Goal: Task Accomplishment & Management: Complete application form

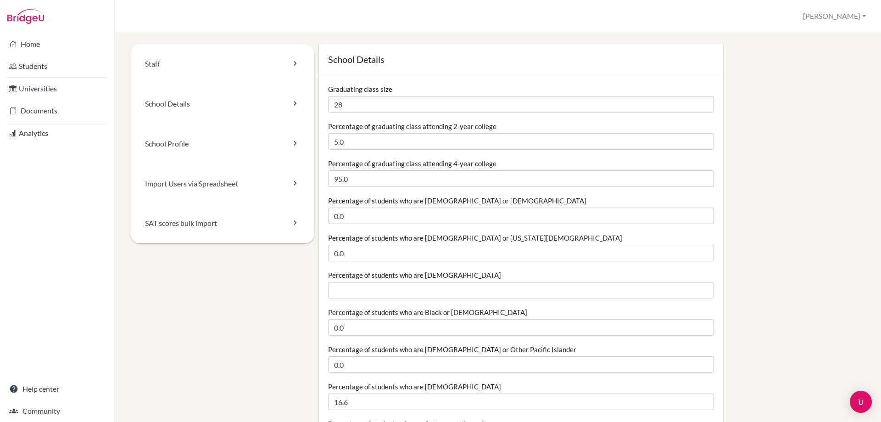
scroll to position [46, 0]
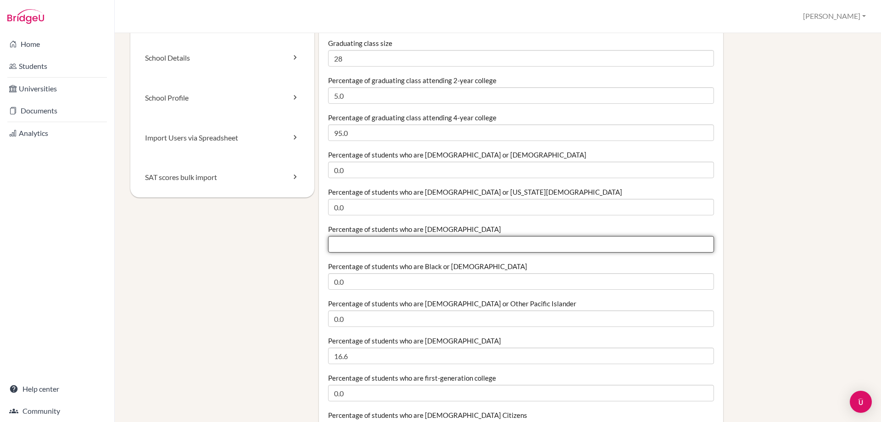
click at [393, 246] on input "Percentage of students who are [DEMOGRAPHIC_DATA]" at bounding box center [521, 244] width 386 height 17
paste input "71.4"
type input "71.4"
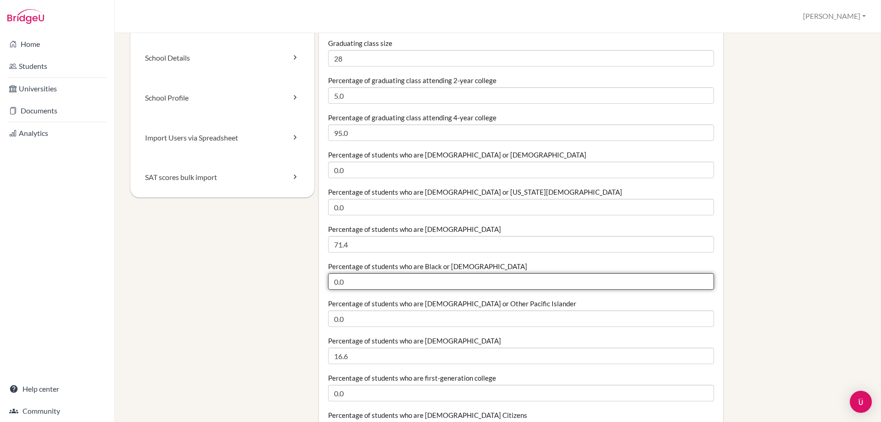
click at [396, 277] on input "0.0" at bounding box center [521, 281] width 386 height 17
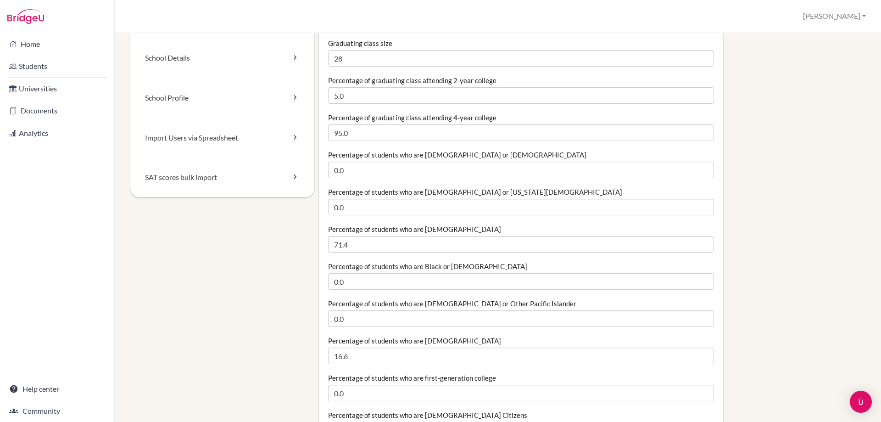
click at [397, 305] on label "Percentage of students who are [DEMOGRAPHIC_DATA] or Other Pacific Islander" at bounding box center [452, 303] width 248 height 9
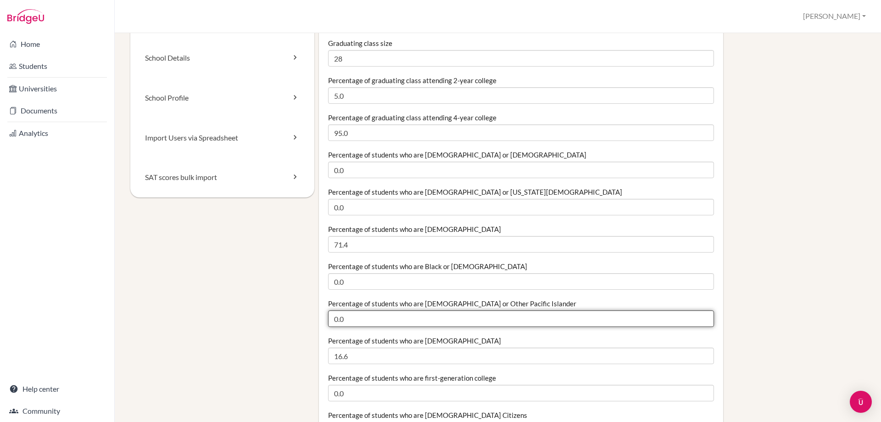
click at [397, 310] on input "0.0" at bounding box center [521, 318] width 386 height 17
click at [400, 323] on input "0.0" at bounding box center [521, 318] width 386 height 17
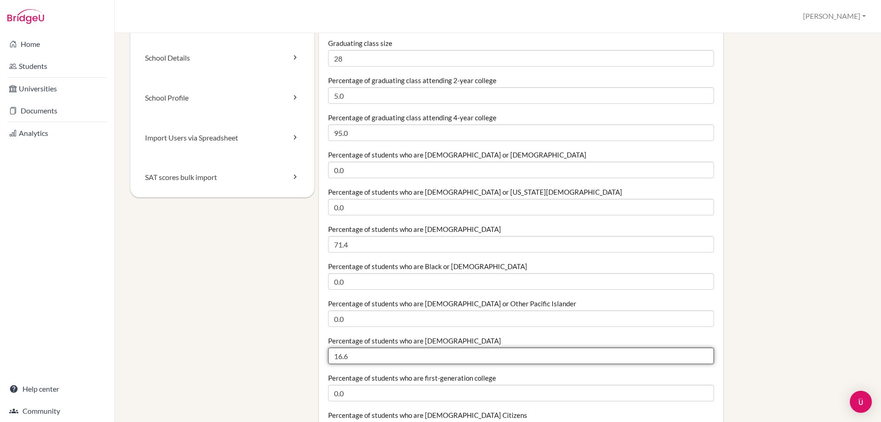
click at [402, 359] on input "16.6" at bounding box center [521, 355] width 386 height 17
click at [350, 356] on input "16.6" at bounding box center [521, 355] width 386 height 17
drag, startPoint x: 349, startPoint y: 355, endPoint x: 264, endPoint y: 362, distance: 85.2
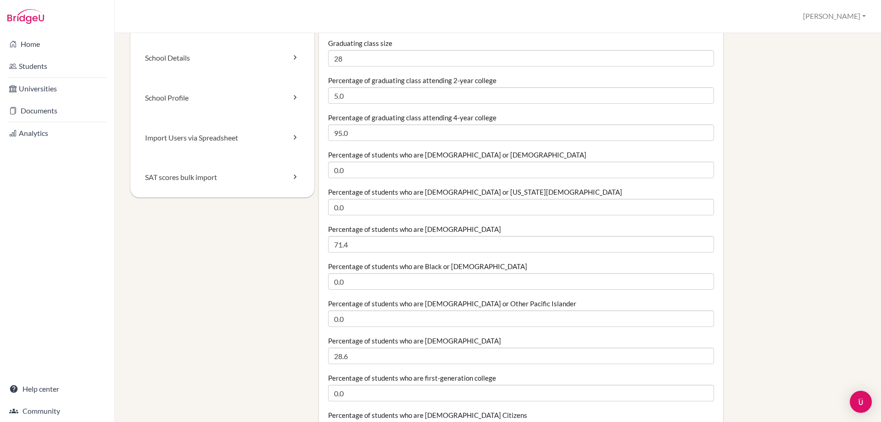
click at [389, 310] on div "Percentage of students who are [DEMOGRAPHIC_DATA] or Other [DEMOGRAPHIC_DATA] 0…" at bounding box center [521, 313] width 386 height 28
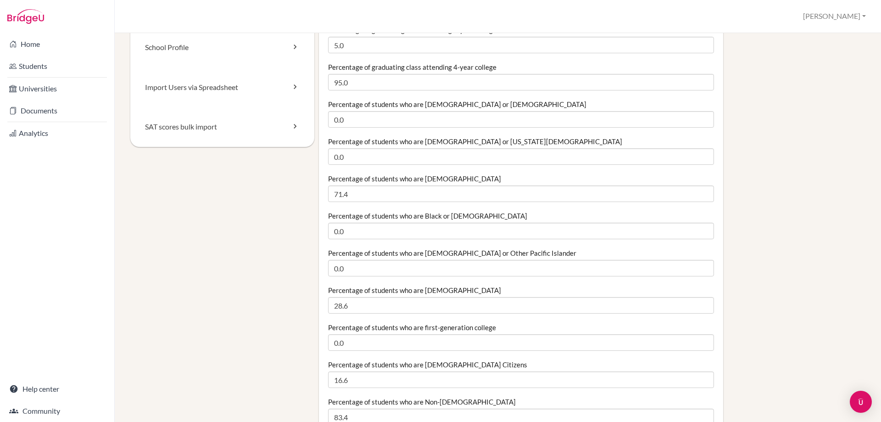
scroll to position [184, 0]
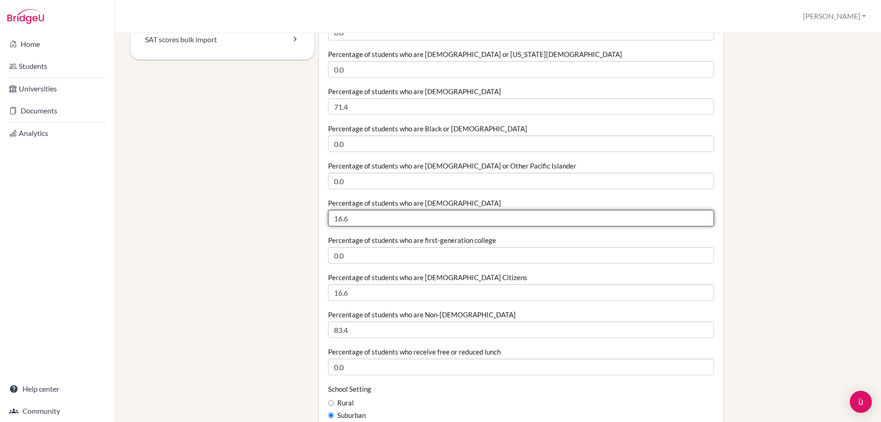
click at [361, 216] on input "16.6" at bounding box center [521, 218] width 386 height 17
drag, startPoint x: 360, startPoint y: 213, endPoint x: 266, endPoint y: 224, distance: 94.3
type input "28.6"
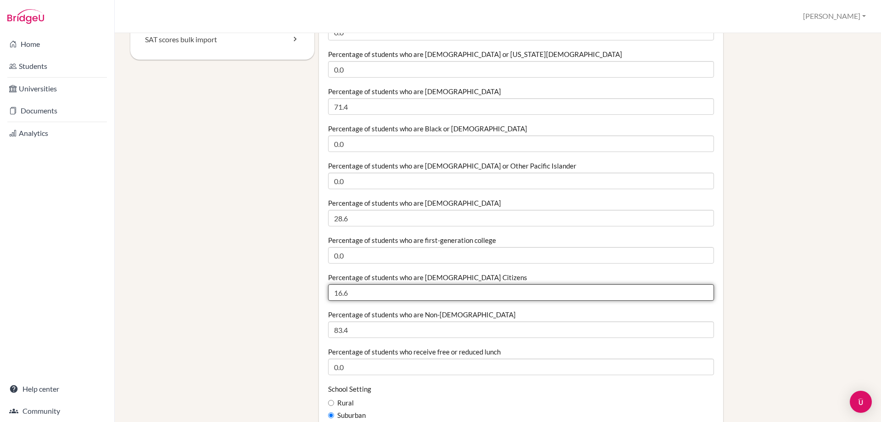
click at [387, 288] on input "16.6" at bounding box center [521, 292] width 386 height 17
drag, startPoint x: 387, startPoint y: 288, endPoint x: 298, endPoint y: 288, distance: 88.6
